Goal: Task Accomplishment & Management: Manage account settings

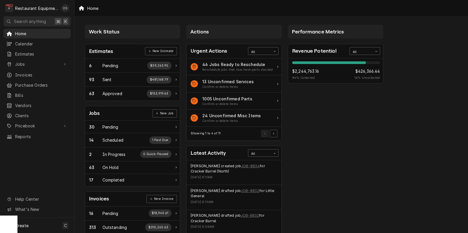
drag, startPoint x: 377, startPoint y: 147, endPoint x: 355, endPoint y: 148, distance: 22.2
click at [377, 147] on div "Performance Metrics Revenue Potential All 84% $2,244,763.16 84 % Collected $426…" at bounding box center [336, 211] width 102 height 378
click at [22, 61] on span "Jobs" at bounding box center [37, 64] width 44 height 6
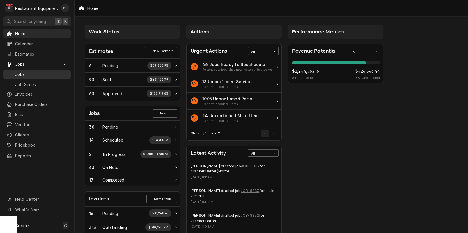
click at [24, 72] on span "Jobs" at bounding box center [41, 74] width 53 height 6
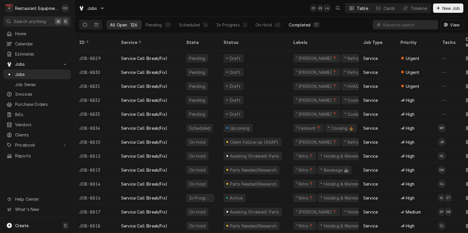
click at [303, 26] on div "Completed" at bounding box center [300, 25] width 22 height 6
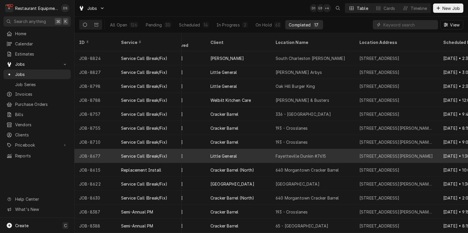
scroll to position [49, 260]
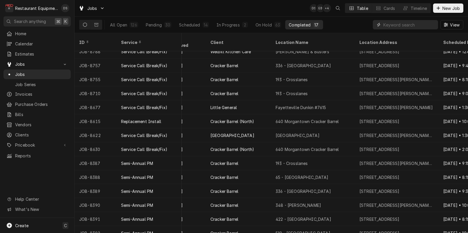
click at [400, 25] on input "Dynamic Content Wrapper" at bounding box center [409, 24] width 52 height 9
type input "exxon"
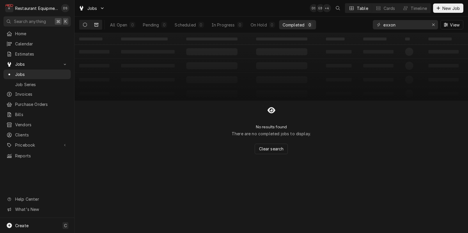
click at [97, 22] on button "Dynamic Content Wrapper" at bounding box center [96, 24] width 11 height 9
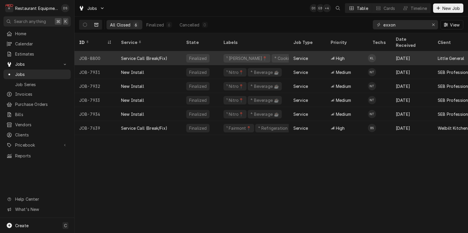
click at [277, 54] on div "⁴ Cooking 🔥" at bounding box center [288, 58] width 32 height 8
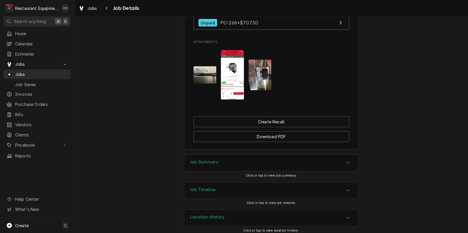
scroll to position [607, 0]
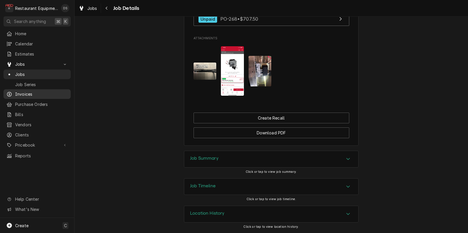
click at [24, 93] on span "Invoices" at bounding box center [41, 94] width 53 height 6
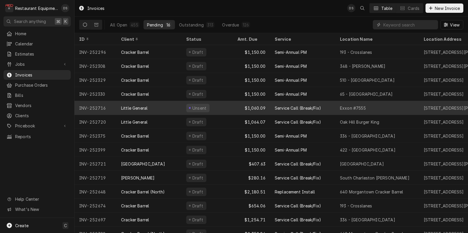
drag, startPoint x: 357, startPoint y: 109, endPoint x: 352, endPoint y: 105, distance: 6.8
click at [357, 109] on div "Exxon #7555" at bounding box center [353, 108] width 26 height 6
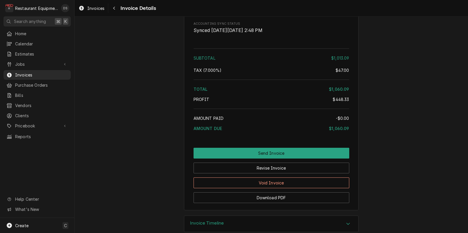
scroll to position [1254, 0]
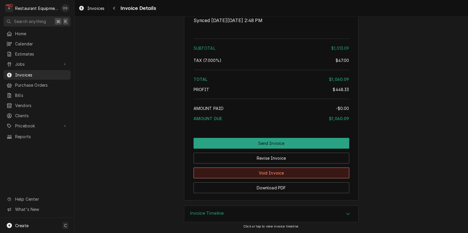
click at [275, 173] on button "Void Invoice" at bounding box center [272, 173] width 156 height 11
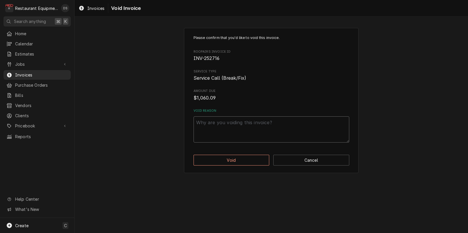
click at [247, 128] on textarea "Void Reason" at bounding box center [272, 129] width 156 height 26
type textarea "x"
type textarea "N"
type textarea "x"
type textarea "Ne"
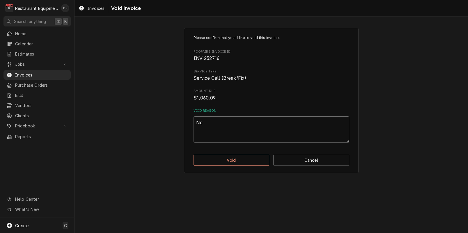
type textarea "x"
type textarea "Nee"
type textarea "x"
type textarea "Need"
type textarea "x"
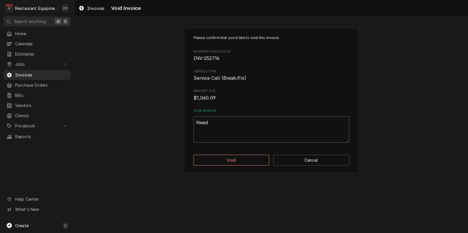
type textarea "Need"
type textarea "x"
type textarea "Need t"
type textarea "x"
type textarea "Need to"
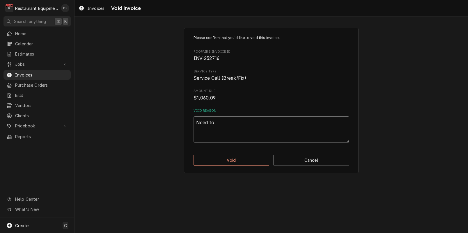
type textarea "x"
type textarea "Need to"
type textarea "x"
type textarea "Need to r"
type textarea "x"
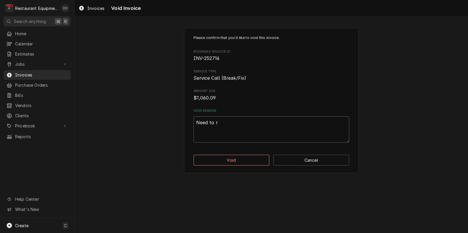
type textarea "Need to re"
type textarea "x"
type textarea "Need to reo"
type textarea "x"
type textarea "Need to reop"
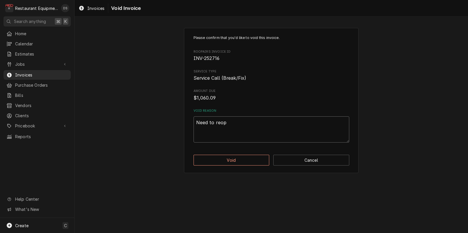
type textarea "x"
type textarea "Need to reope"
type textarea "x"
type textarea "Need to reopen"
type textarea "x"
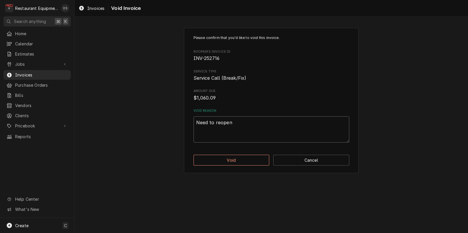
type textarea "Need to reopen"
type textarea "x"
type textarea "Need to reopen t"
type textarea "x"
type textarea "Need to reopen th"
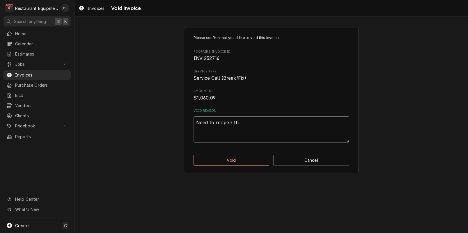
type textarea "x"
type textarea "Need to reopen the"
type textarea "x"
type textarea "Need to reopen the"
type textarea "x"
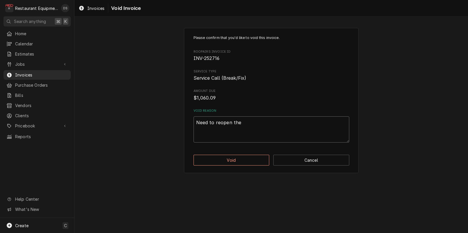
type textarea "Need to reopen the o"
type textarea "x"
type textarea "Need to reopen the oo"
type textarea "x"
type textarea "Need to reopen the o"
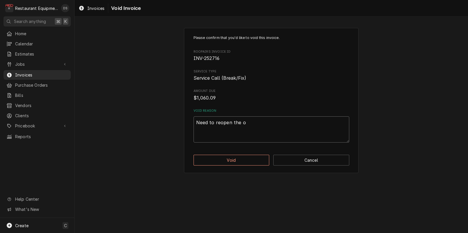
type textarea "x"
type textarea "Need to reopen the"
type textarea "x"
type textarea "Need to reopen the r"
type textarea "x"
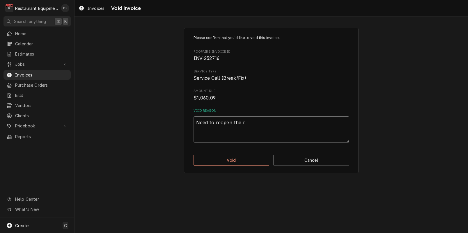
type textarea "Need to reopen the ro"
type textarea "x"
type textarea "Need to reopen the roo"
click at [246, 159] on button "Void" at bounding box center [232, 160] width 76 height 11
type textarea "x"
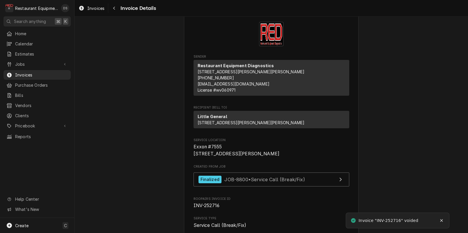
scroll to position [24, 0]
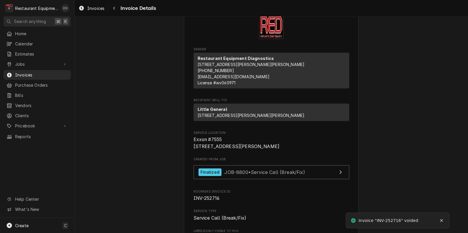
drag, startPoint x: 20, startPoint y: 61, endPoint x: 28, endPoint y: 67, distance: 9.5
click at [20, 61] on span "Jobs" at bounding box center [37, 64] width 44 height 6
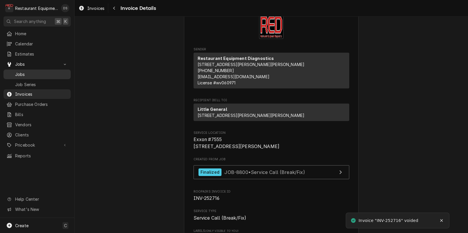
click at [24, 74] on span "Jobs" at bounding box center [41, 74] width 53 height 6
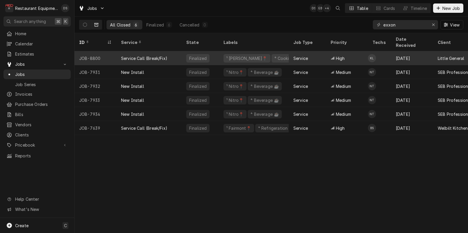
click at [358, 52] on div "High" at bounding box center [347, 58] width 42 height 14
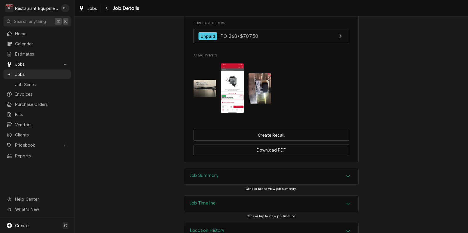
scroll to position [607, 0]
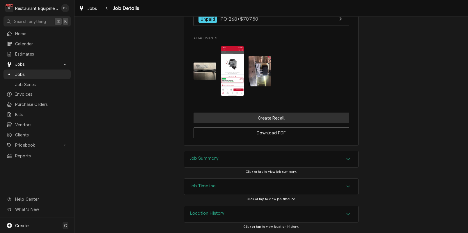
click at [245, 119] on button "Create Recall" at bounding box center [272, 118] width 156 height 11
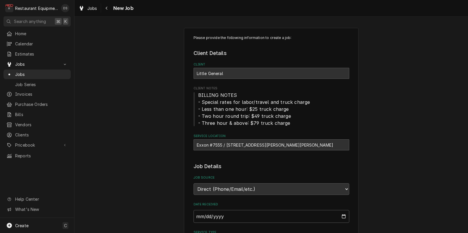
type textarea "x"
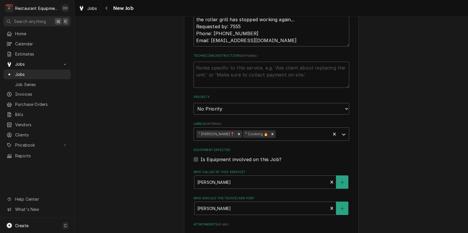
scroll to position [307, 0]
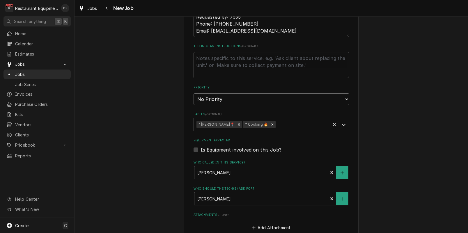
click at [201, 98] on select "No Priority Urgent High Medium Low" at bounding box center [272, 99] width 156 height 12
select select "2"
click at [194, 93] on select "No Priority Urgent High Medium Low" at bounding box center [272, 99] width 156 height 12
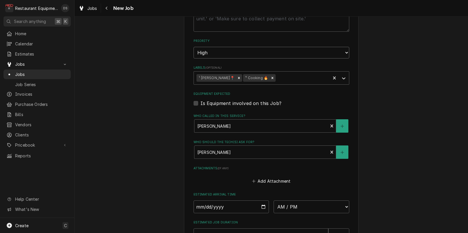
type textarea "x"
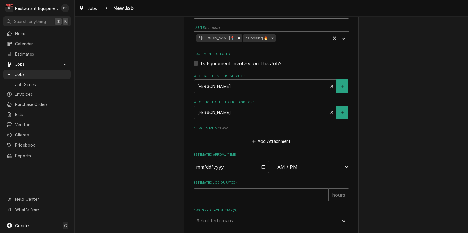
scroll to position [397, 0]
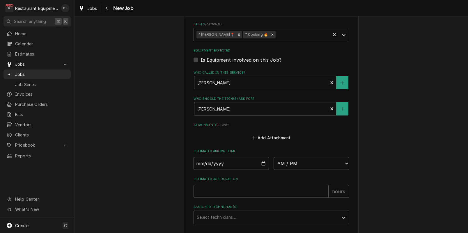
click at [212, 163] on input "Date" at bounding box center [232, 163] width 76 height 13
click at [225, 163] on input "Date" at bounding box center [232, 163] width 76 height 13
click at [262, 164] on input "Date" at bounding box center [232, 163] width 76 height 13
type input "2025-09-09"
click at [295, 164] on select "AM / PM 6:00 AM 6:15 AM 6:30 AM 6:45 AM 7:00 AM 7:15 AM 7:30 AM 7:45 AM 8:00 AM…" at bounding box center [312, 163] width 76 height 13
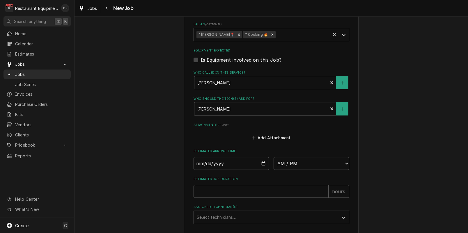
type textarea "x"
select select "08:30:00"
click at [274, 157] on select "AM / PM 6:00 AM 6:15 AM 6:30 AM 6:45 AM 7:00 AM 7:15 AM 7:30 AM 7:45 AM 8:00 AM…" at bounding box center [312, 163] width 76 height 13
click at [219, 192] on input "Estimated Job Duration" at bounding box center [261, 191] width 135 height 13
type textarea "x"
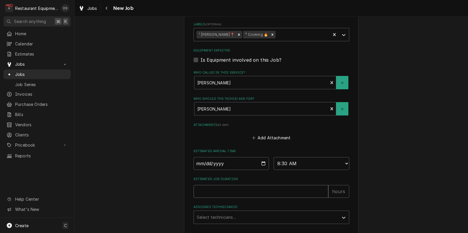
type input "1"
type textarea "x"
type input "1"
click at [210, 216] on div "Assigned Technician(s)" at bounding box center [266, 217] width 139 height 10
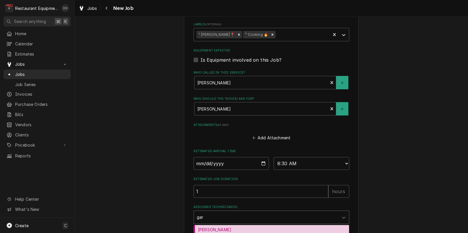
type input "gary"
drag, startPoint x: 209, startPoint y: 227, endPoint x: 176, endPoint y: 199, distance: 43.1
click at [209, 227] on div "[PERSON_NAME]" at bounding box center [271, 229] width 155 height 9
type textarea "x"
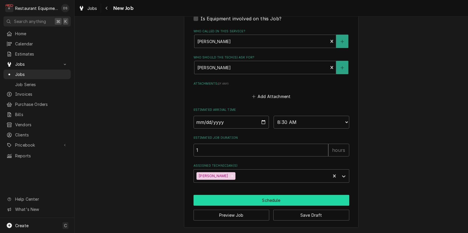
click at [251, 204] on button "Schedule" at bounding box center [272, 200] width 156 height 11
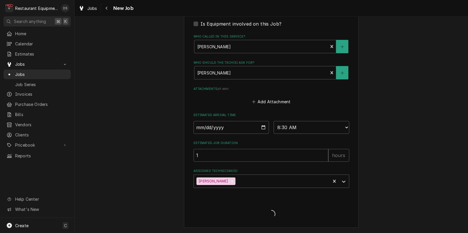
type textarea "x"
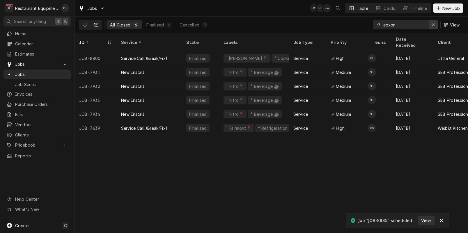
click at [433, 25] on icon "Erase input" at bounding box center [433, 25] width 3 height 4
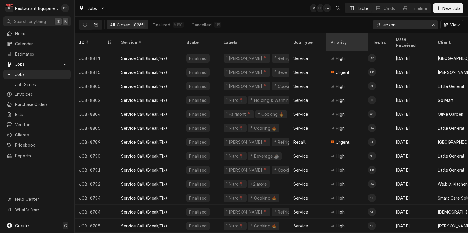
type input "exxon"
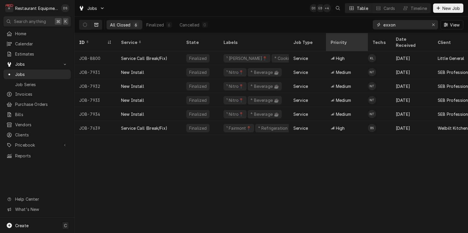
scroll to position [0, 5]
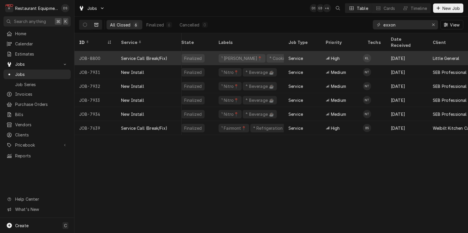
click at [342, 54] on div "High" at bounding box center [342, 58] width 42 height 14
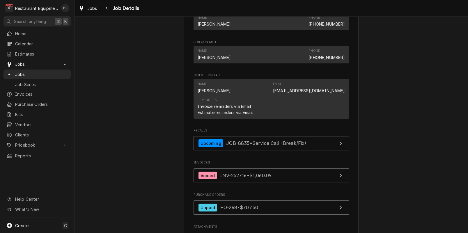
scroll to position [447, 0]
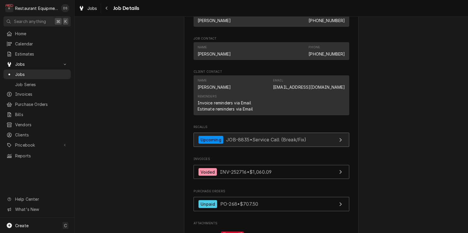
click at [227, 143] on span "JOB-8835 • Service Call (Break/Fix)" at bounding box center [266, 140] width 80 height 6
click at [238, 143] on span "JOB-8835 • Service Call (Break/Fix)" at bounding box center [266, 140] width 80 height 6
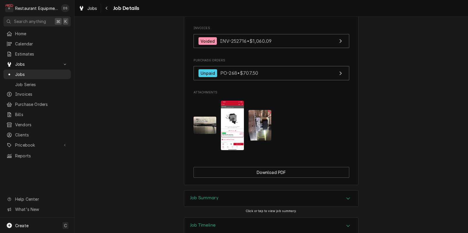
scroll to position [557, 0]
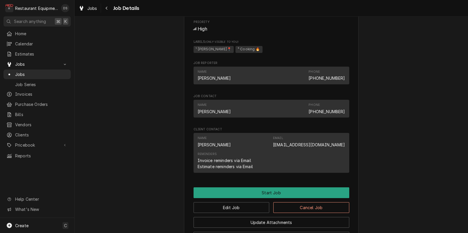
scroll to position [501, 0]
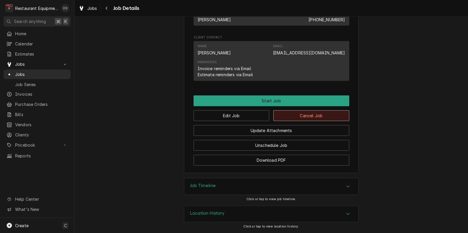
click at [303, 118] on button "Cancel Job" at bounding box center [311, 115] width 76 height 11
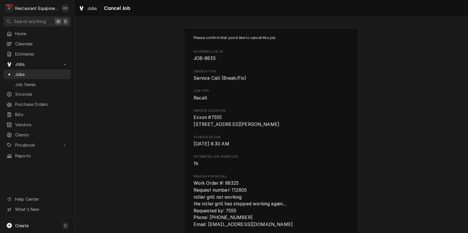
scroll to position [79, 0]
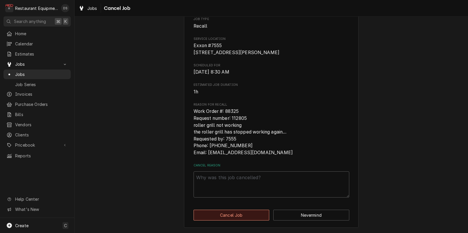
click at [247, 214] on button "Cancel Job" at bounding box center [232, 215] width 76 height 11
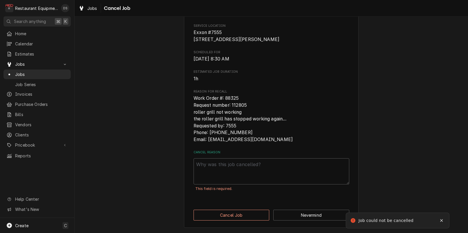
scroll to position [89, 0]
click at [229, 171] on textarea "Cancel Reason" at bounding box center [272, 171] width 156 height 26
type textarea "x"
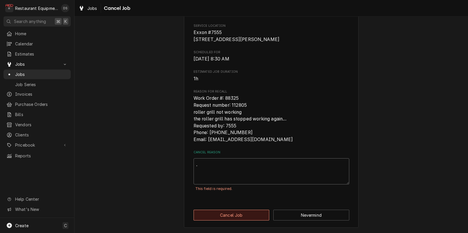
type textarea "."
click at [231, 214] on button "Cancel Job" at bounding box center [232, 215] width 76 height 11
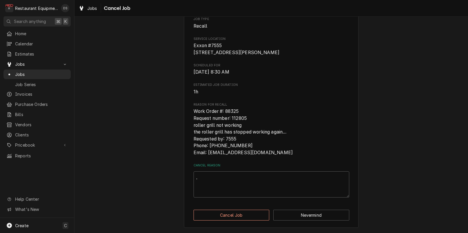
scroll to position [79, 0]
type textarea "x"
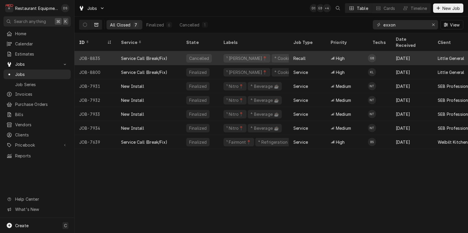
click at [318, 54] on div "Recall" at bounding box center [307, 58] width 37 height 14
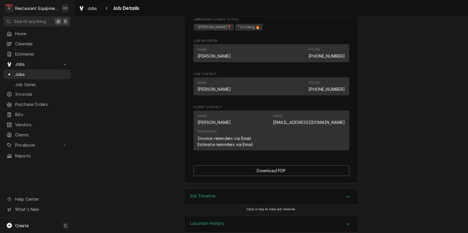
scroll to position [461, 0]
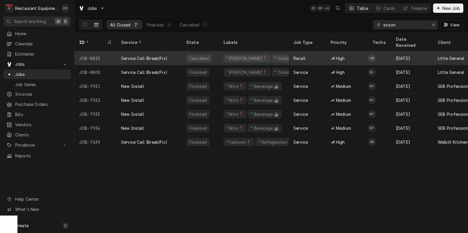
scroll to position [0, 1]
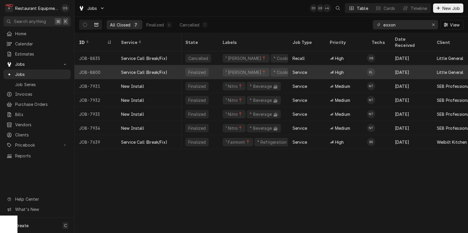
click at [320, 65] on div "Service" at bounding box center [306, 72] width 37 height 14
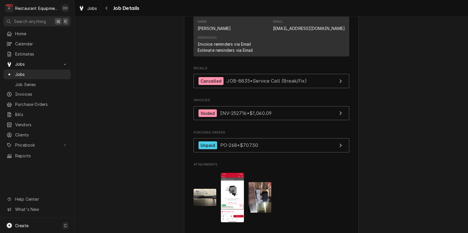
scroll to position [625, 0]
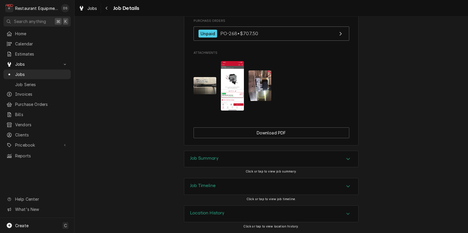
click at [201, 156] on h3 "Job Summary" at bounding box center [204, 159] width 29 height 6
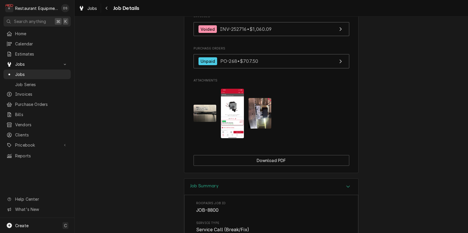
scroll to position [602, 0]
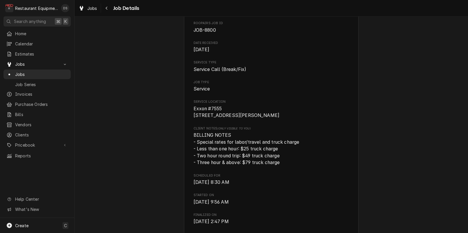
scroll to position [0, 0]
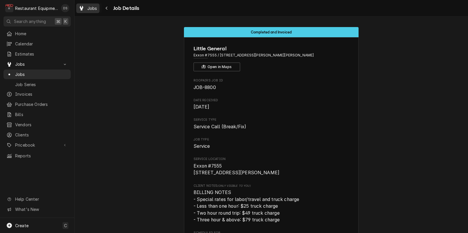
click at [90, 9] on span "Jobs" at bounding box center [92, 8] width 10 height 6
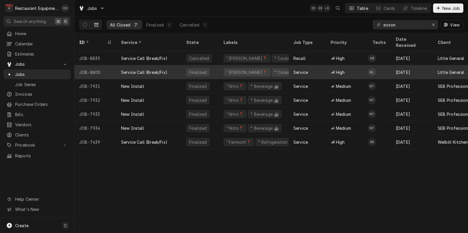
click at [312, 66] on div "Service" at bounding box center [307, 72] width 37 height 14
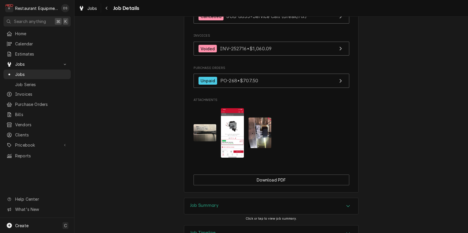
scroll to position [563, 0]
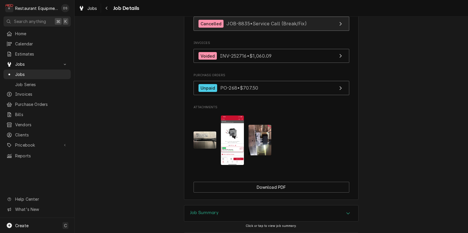
click at [249, 26] on span "JOB-8835 • Service Call (Break/Fix)" at bounding box center [266, 24] width 80 height 6
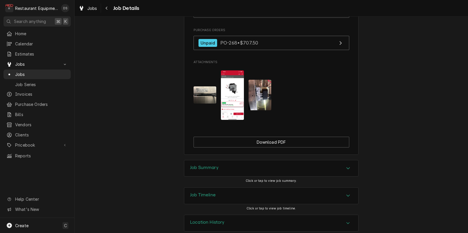
scroll to position [625, 0]
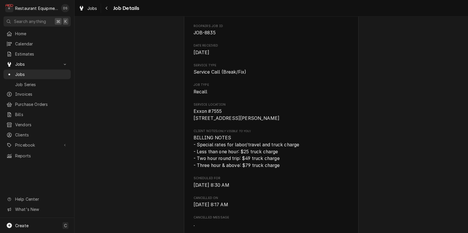
scroll to position [47, 0]
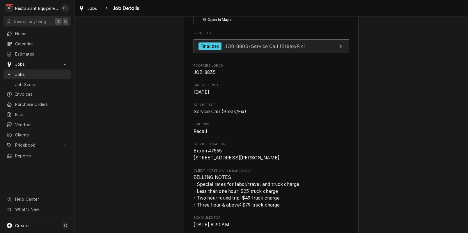
click at [215, 47] on div "Finalized" at bounding box center [210, 46] width 23 height 8
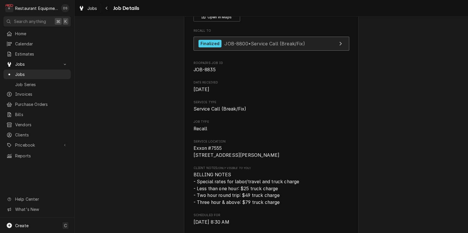
scroll to position [0, 0]
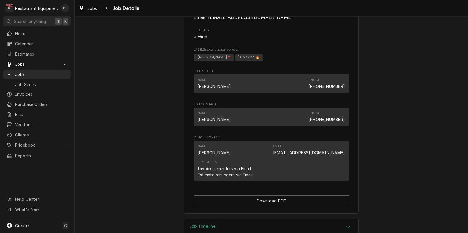
scroll to position [461, 0]
